Goal: Information Seeking & Learning: Learn about a topic

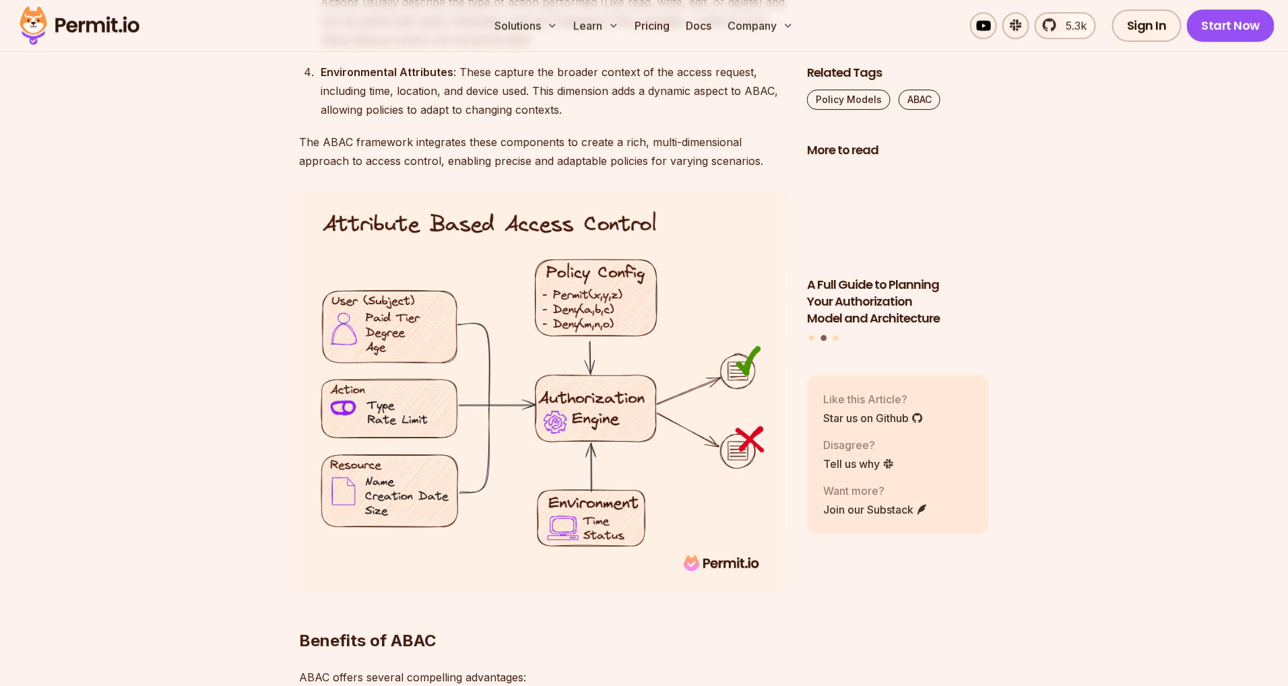
scroll to position [2132, 0]
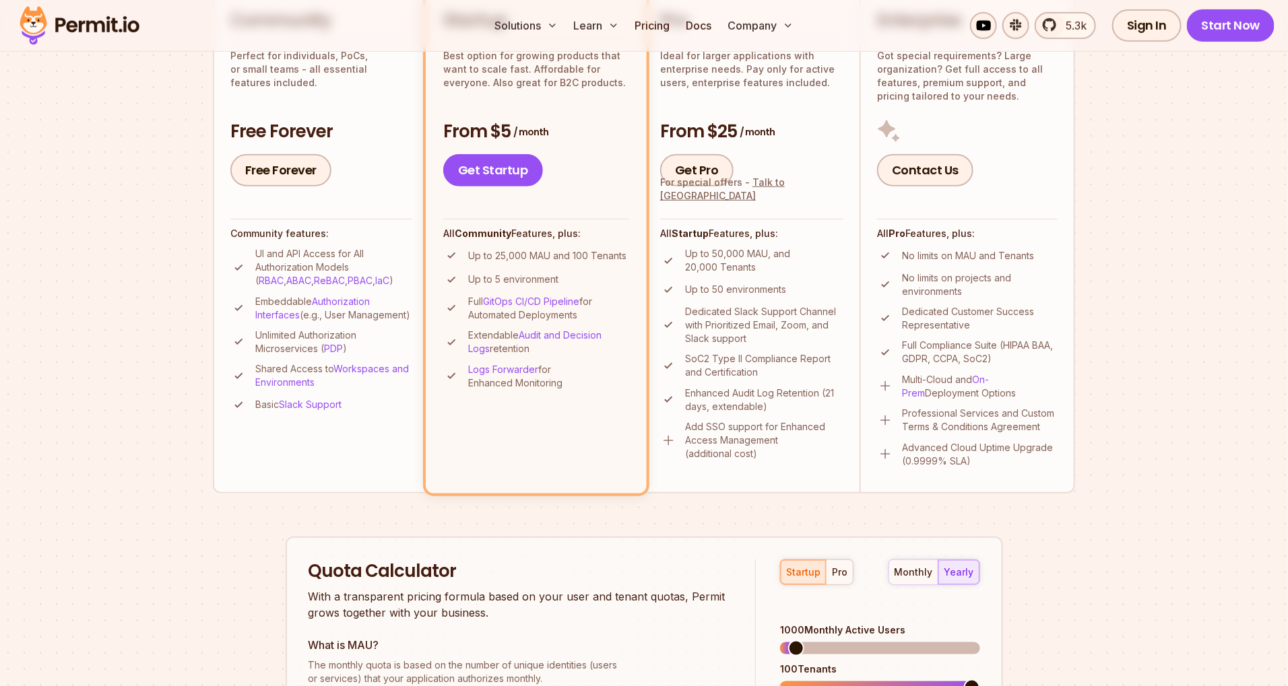
scroll to position [710, 0]
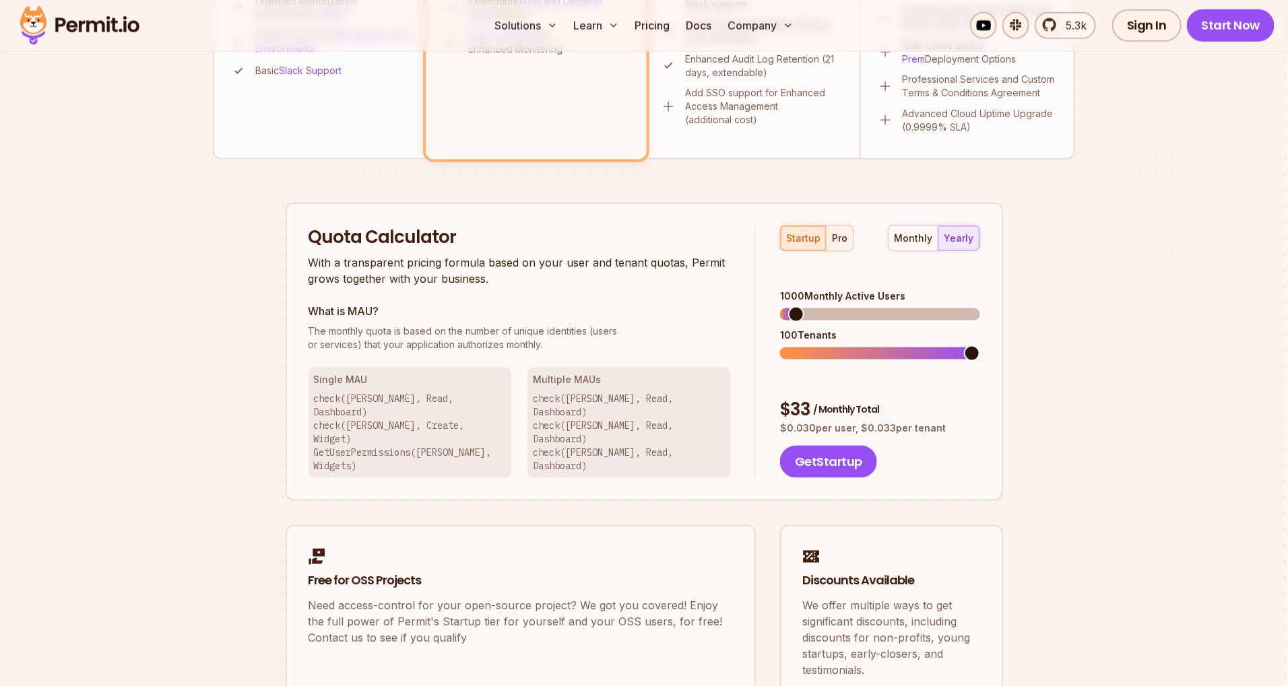
click at [834, 241] on div "pro" at bounding box center [839, 238] width 15 height 13
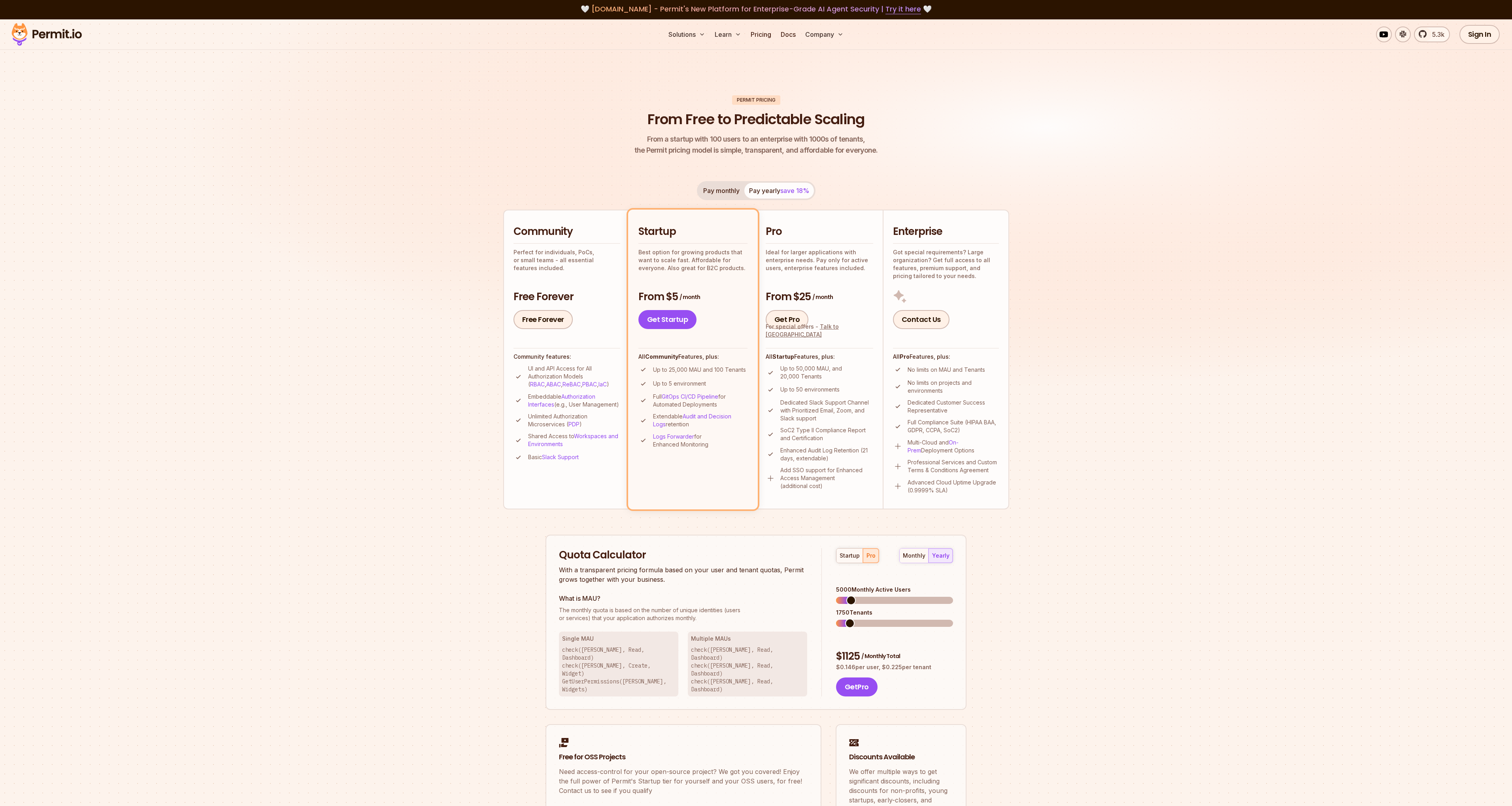
scroll to position [0, 0]
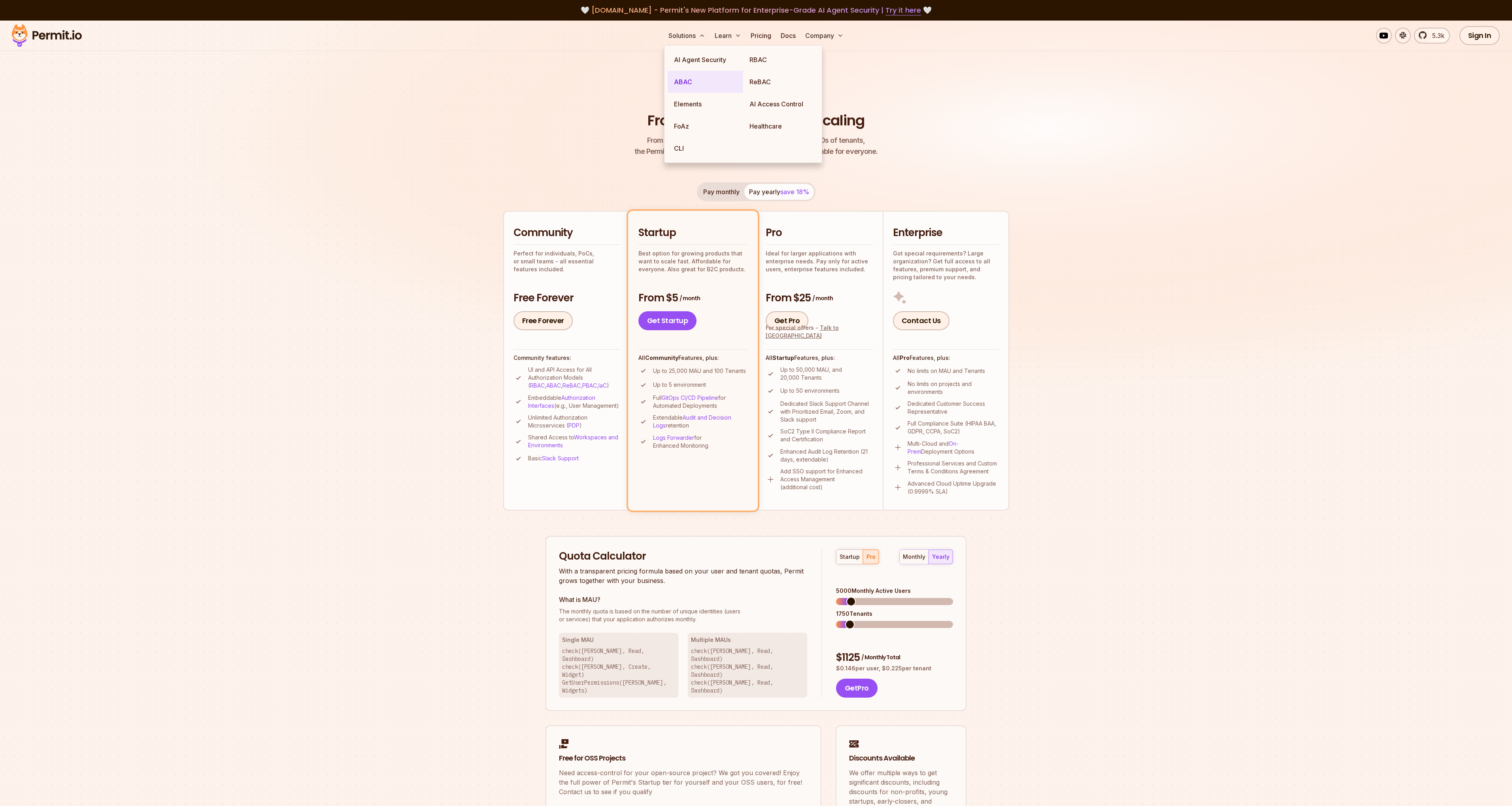
click at [685, 78] on link "ABAC" at bounding box center [705, 82] width 76 height 22
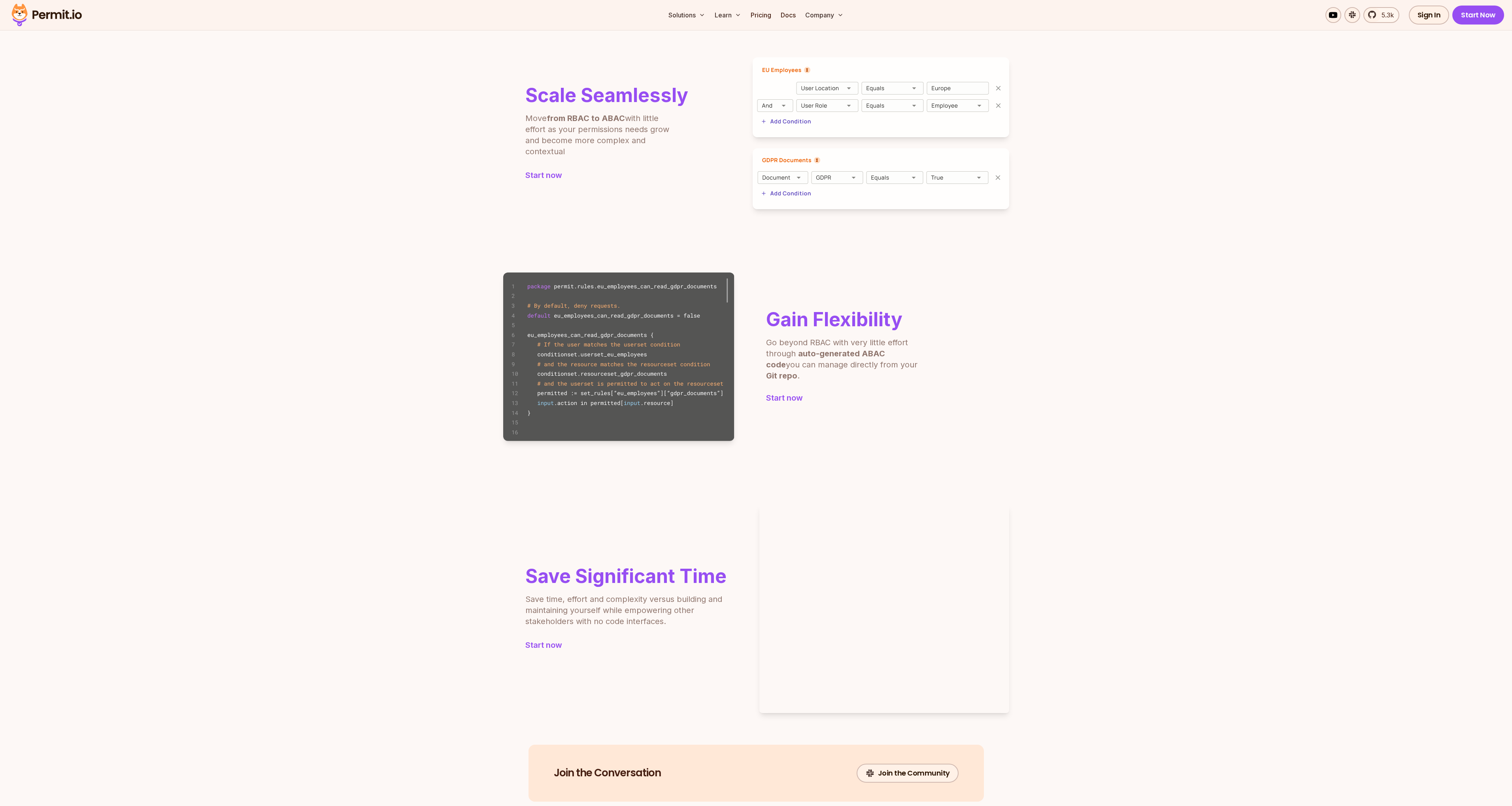
scroll to position [349, 0]
